Goal: Transaction & Acquisition: Purchase product/service

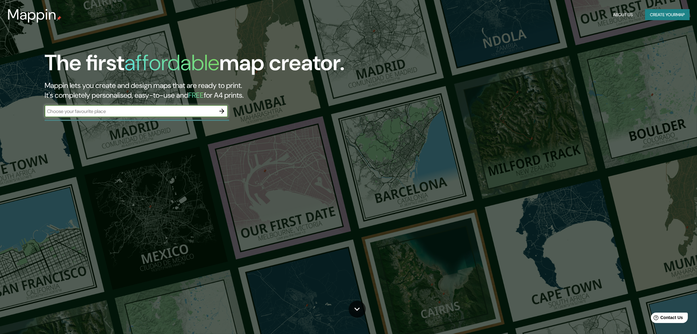
click at [225, 108] on icon "button" at bounding box center [221, 111] width 7 height 7
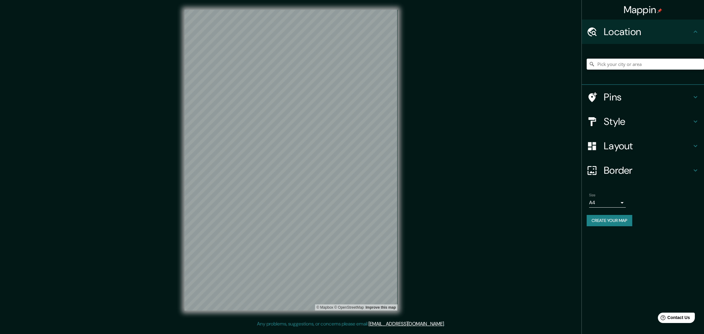
click at [637, 116] on h4 "Style" at bounding box center [648, 122] width 88 height 12
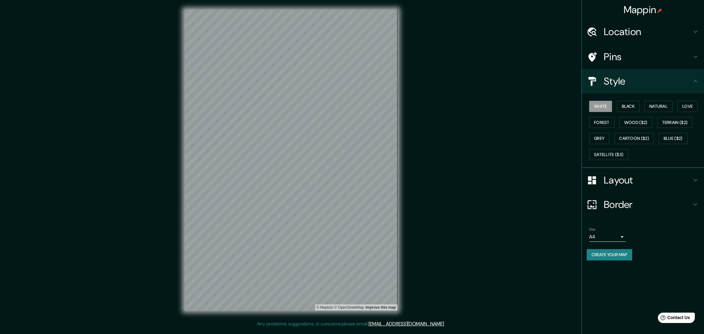
click at [622, 174] on h4 "Layout" at bounding box center [648, 180] width 88 height 12
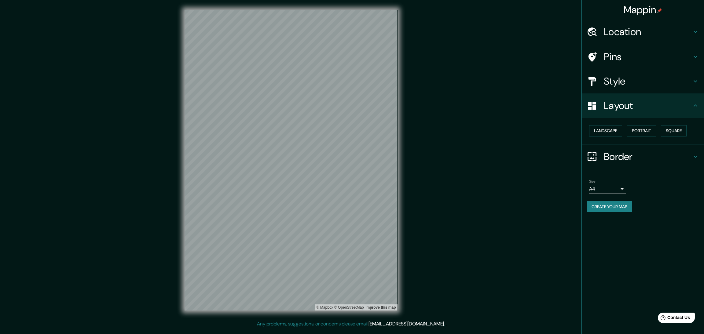
click at [669, 118] on div "Landscape [GEOGRAPHIC_DATA]" at bounding box center [643, 131] width 122 height 27
click at [666, 125] on button "Square" at bounding box center [674, 130] width 26 height 11
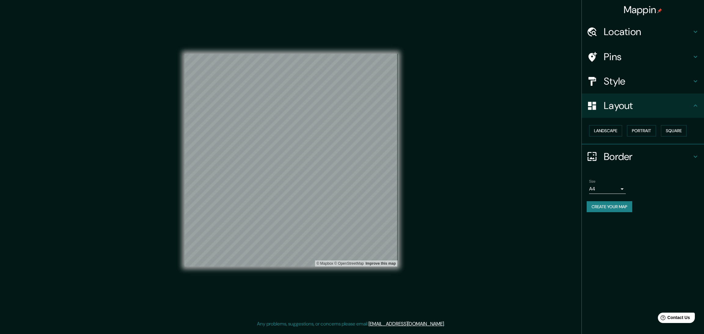
click at [607, 201] on button "Create your map" at bounding box center [610, 206] width 46 height 11
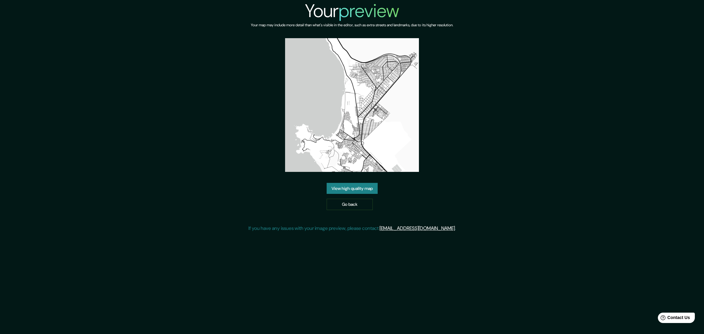
click at [362, 183] on link "View high quality map" at bounding box center [352, 188] width 51 height 11
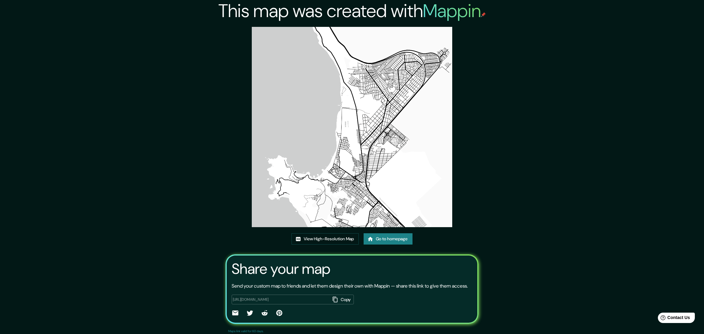
click at [321, 224] on div "This map was created with Mappin View High-Resolution Map Go to homepage Share …" at bounding box center [351, 173] width 267 height 346
click at [331, 233] on link "View High-Resolution Map" at bounding box center [325, 238] width 67 height 11
